Goal: Find specific page/section: Find specific page/section

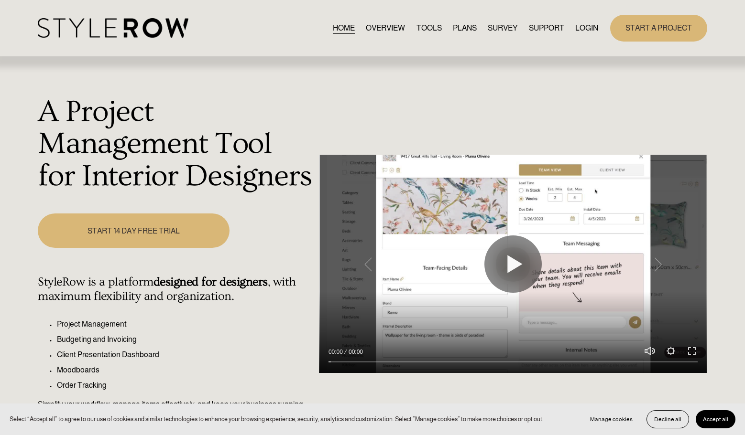
click at [581, 23] on link "LOGIN" at bounding box center [586, 28] width 23 height 13
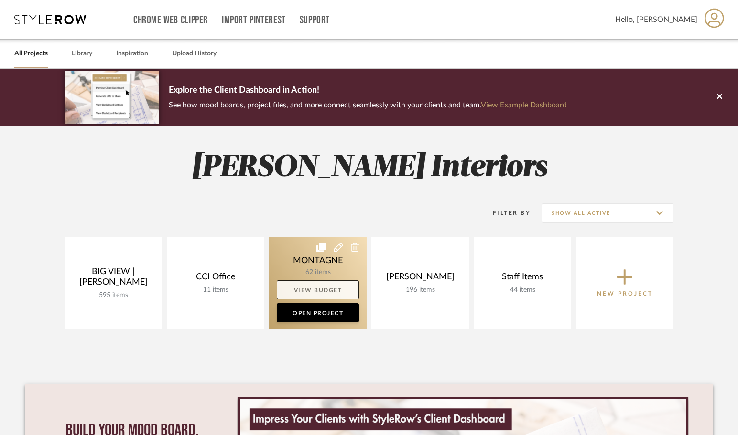
click at [325, 294] on link "View Budget" at bounding box center [318, 290] width 82 height 19
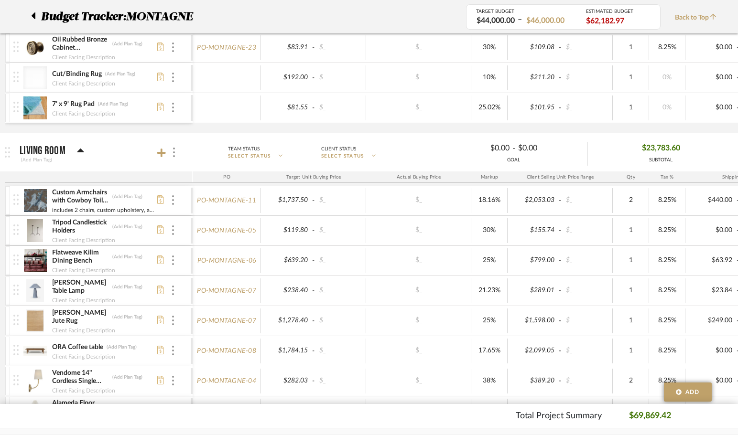
scroll to position [594, 0]
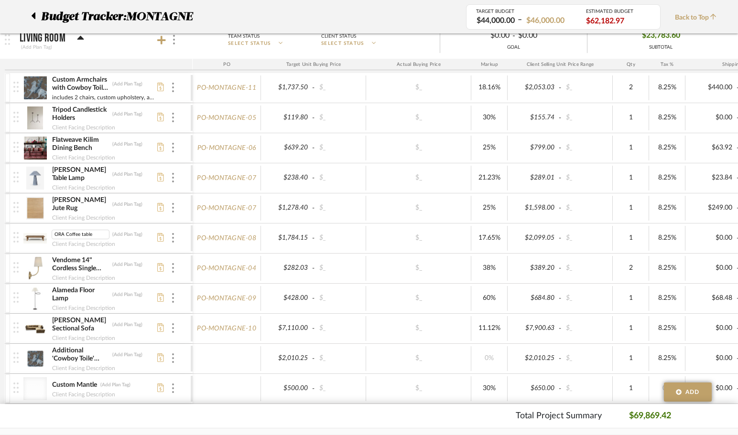
click at [30, 243] on img at bounding box center [34, 238] width 23 height 23
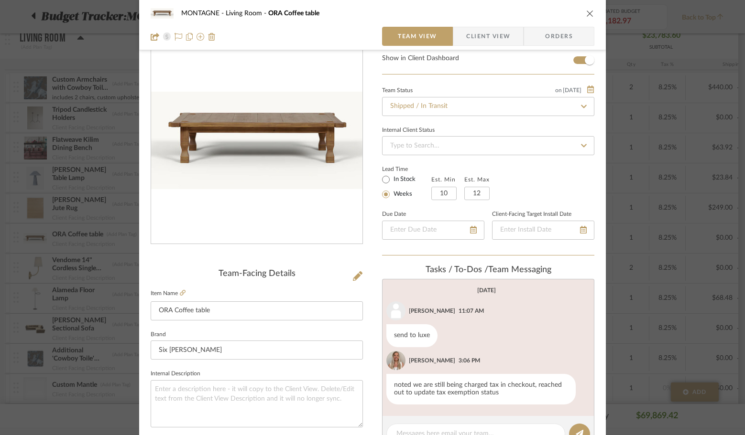
scroll to position [31, 0]
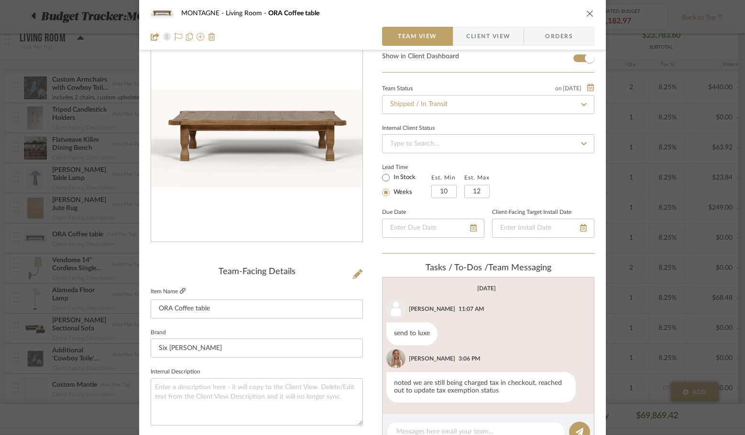
click at [181, 292] on icon at bounding box center [183, 291] width 6 height 6
